Goal: Task Accomplishment & Management: Use online tool/utility

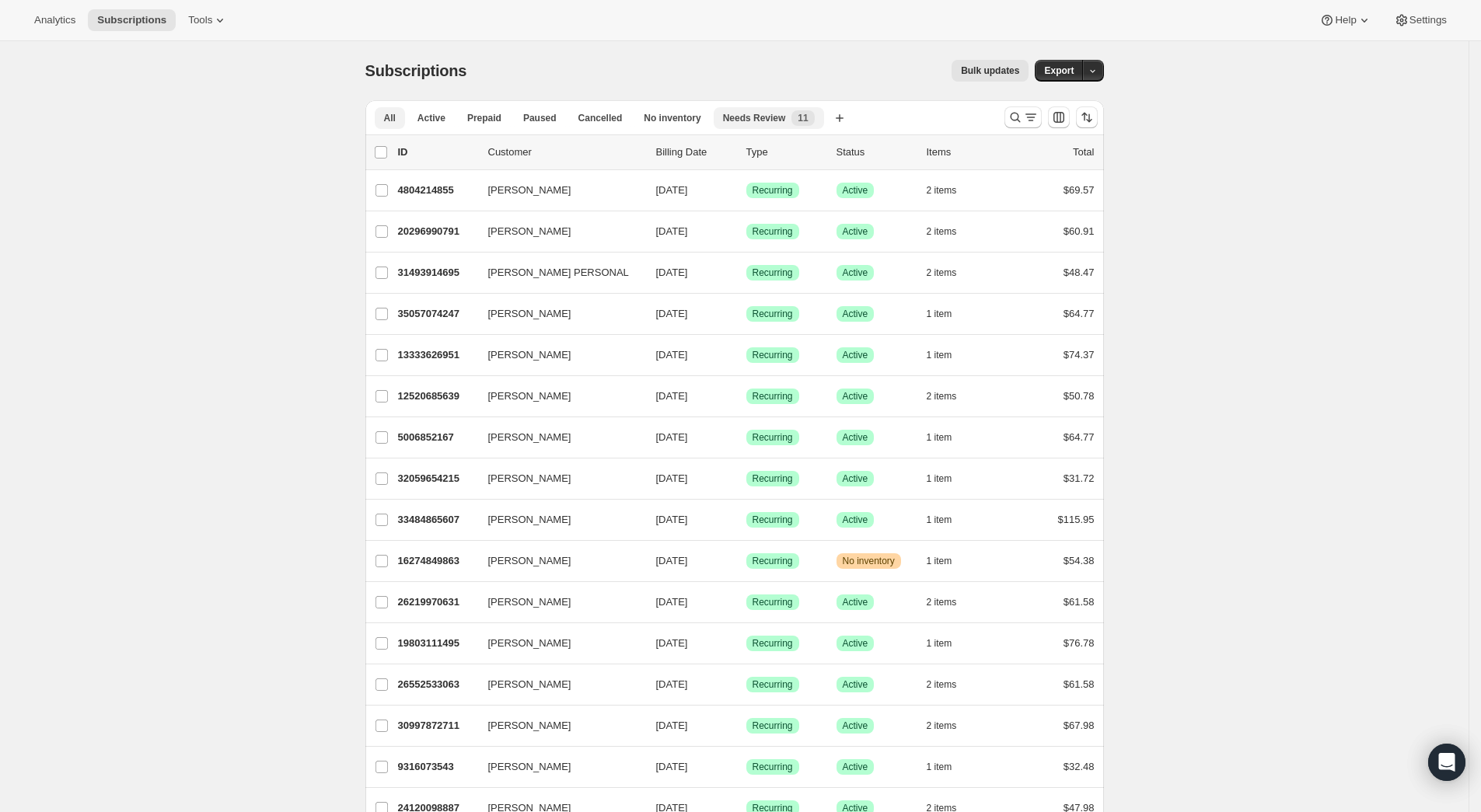
click at [739, 107] on button "Needs Review New 11" at bounding box center [769, 118] width 110 height 22
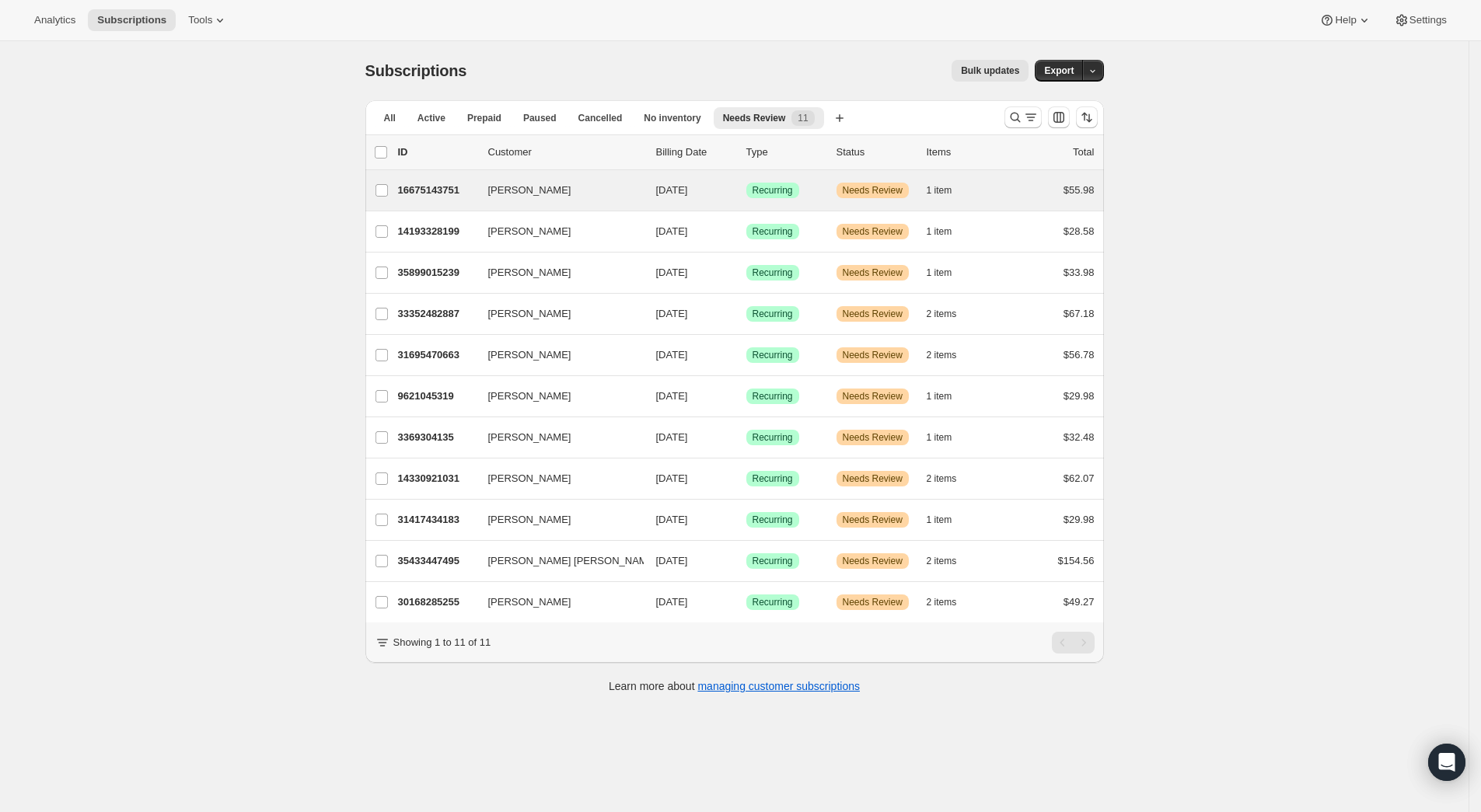
click at [465, 205] on div "[PERSON_NAME] 16675143751 [PERSON_NAME] [DATE] Success Recurring Warning Needs …" at bounding box center [735, 190] width 739 height 40
click at [602, 182] on div "16675143751 [PERSON_NAME] [DATE] Success Recurring Warning Needs Review 1 item …" at bounding box center [746, 190] width 697 height 22
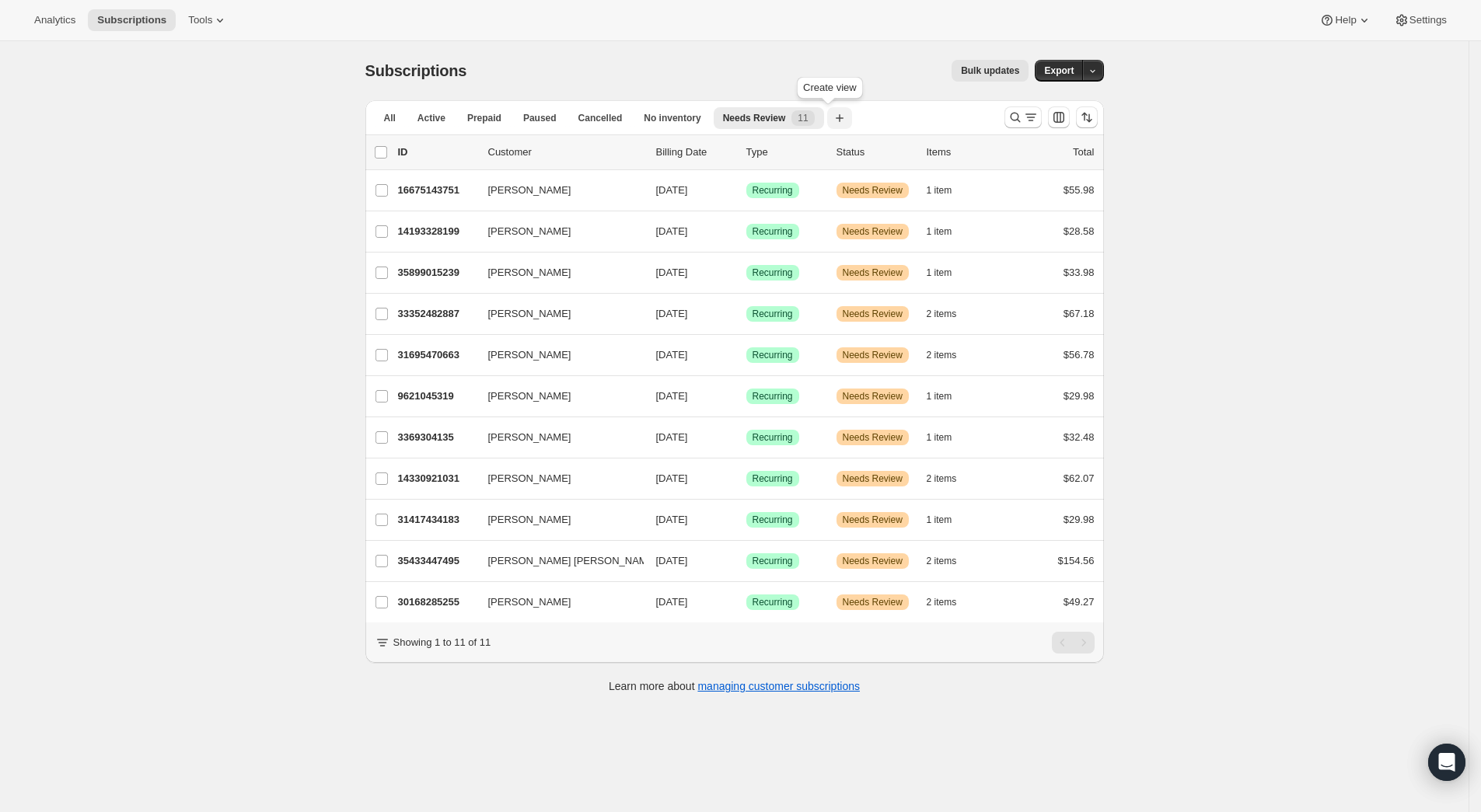
click at [838, 114] on button "Create new view" at bounding box center [840, 118] width 25 height 22
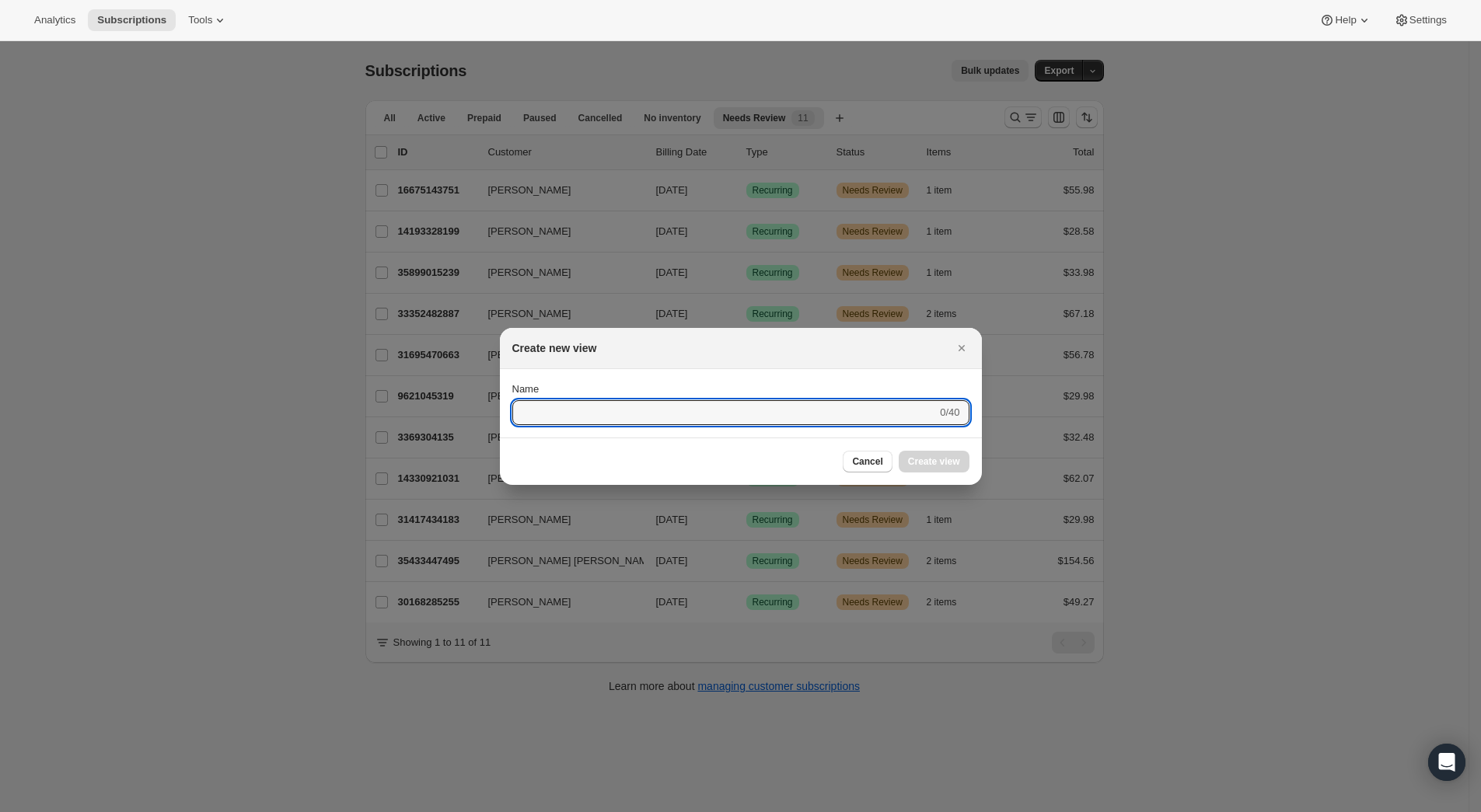
click at [1435, 180] on div at bounding box center [740, 406] width 1481 height 812
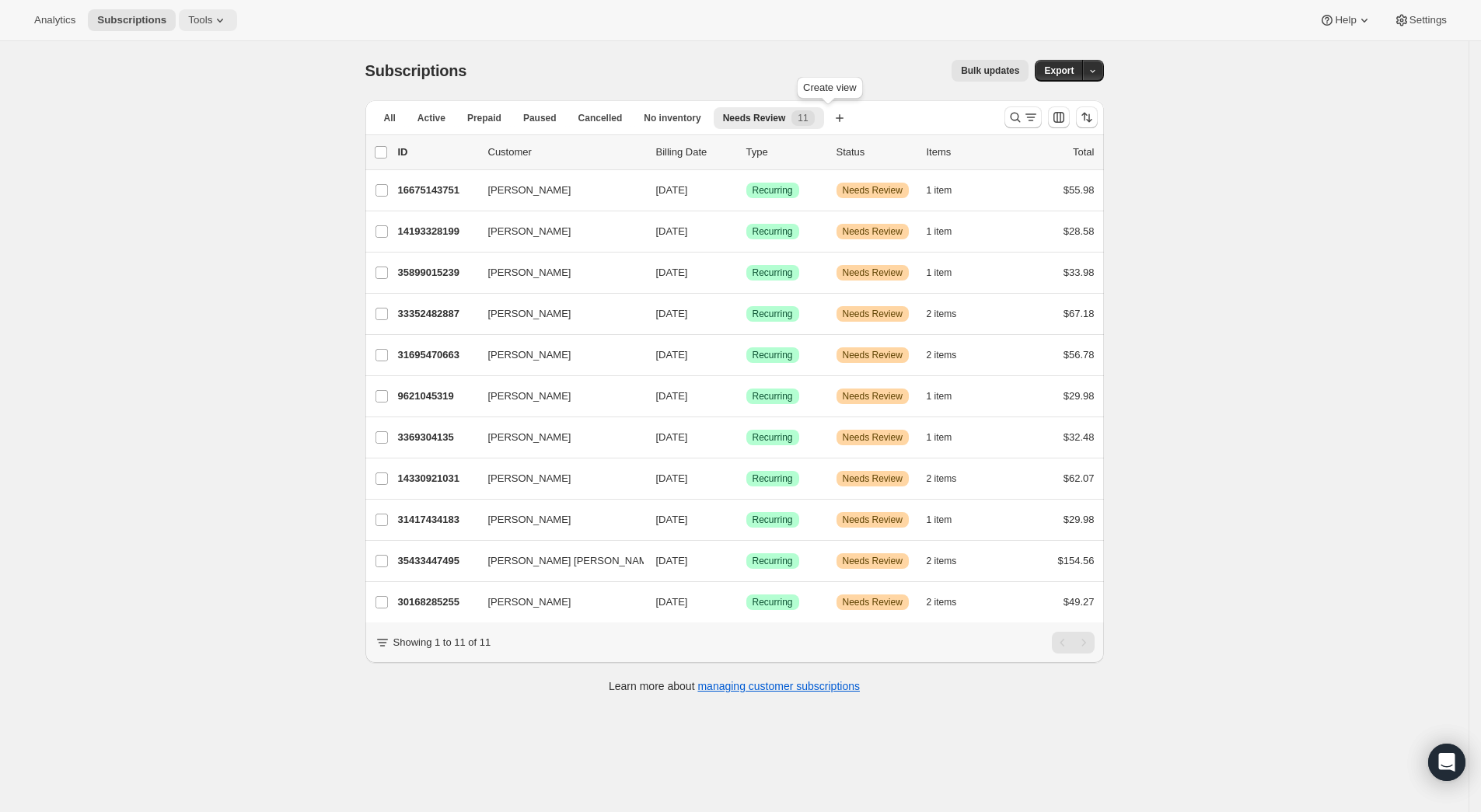
click at [191, 26] on span "Tools" at bounding box center [200, 20] width 24 height 13
click at [42, 19] on span "Analytics" at bounding box center [54, 20] width 41 height 13
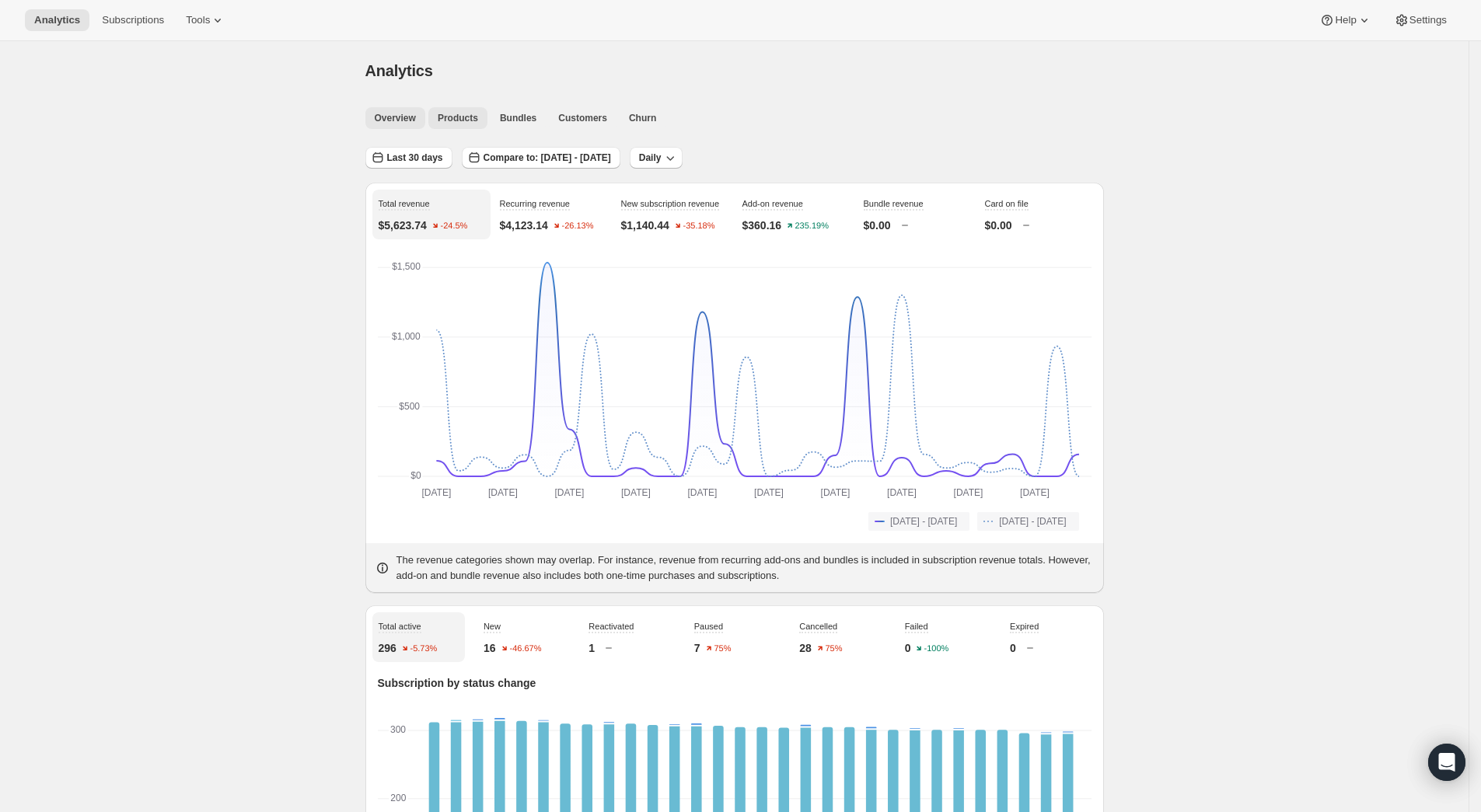
click at [471, 119] on span "Products" at bounding box center [458, 118] width 40 height 13
